Goal: Task Accomplishment & Management: Use online tool/utility

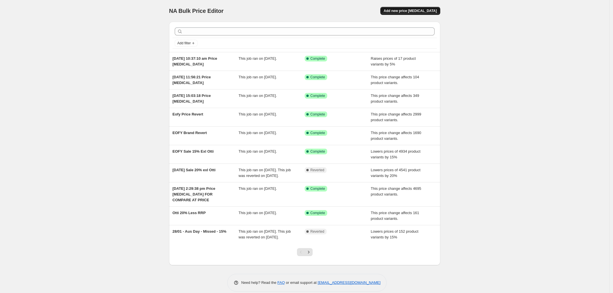
click at [273, 11] on span "Add new price [MEDICAL_DATA]" at bounding box center [410, 11] width 53 height 5
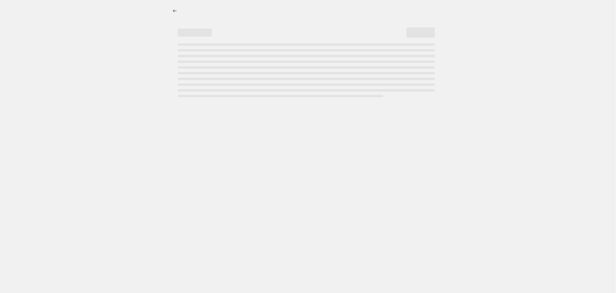
select select "percentage"
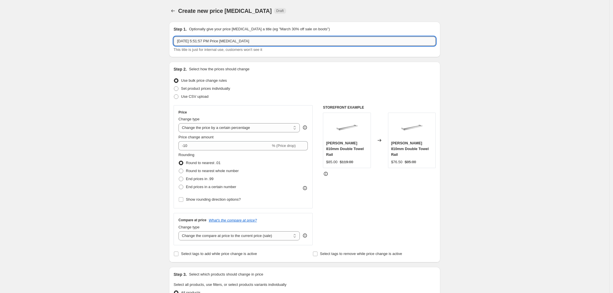
click at [206, 39] on input "[DATE] 5:51:57 PM Price [MEDICAL_DATA]" at bounding box center [305, 41] width 262 height 9
click at [205, 39] on input "[DATE] 5:51:57 PM Price [MEDICAL_DATA]" at bounding box center [305, 41] width 262 height 9
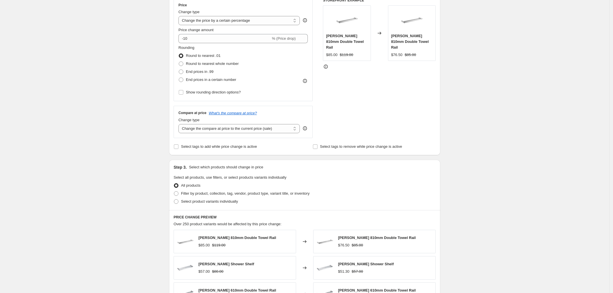
type input "BELLA VISTA"
click at [135, 126] on div "Create new price [MEDICAL_DATA]. This page is ready Create new price [MEDICAL_D…" at bounding box center [304, 178] width 609 height 570
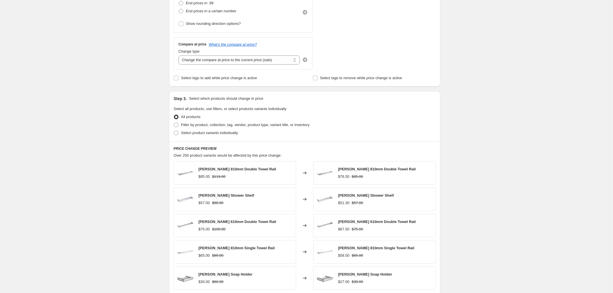
scroll to position [178, 0]
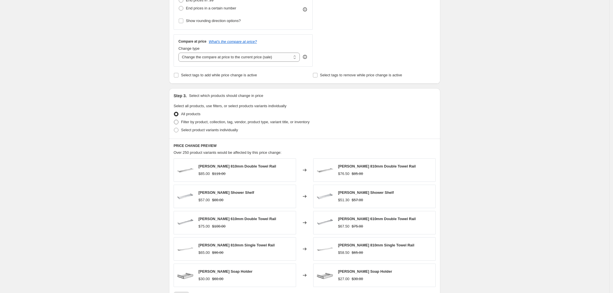
click at [200, 122] on span "Filter by product, collection, tag, vendor, product type, variant title, or inv…" at bounding box center [245, 122] width 128 height 4
click at [174, 120] on input "Filter by product, collection, tag, vendor, product type, variant title, or inv…" at bounding box center [174, 120] width 0 height 0
radio input "true"
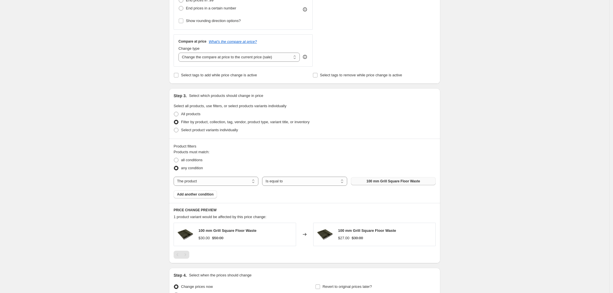
click at [273, 184] on button "100 mm Grill Square Floor Waste" at bounding box center [393, 181] width 85 height 8
click at [215, 181] on select "The product The product's collection The product's tag The product's vendor The…" at bounding box center [216, 180] width 85 height 9
select select "vendor"
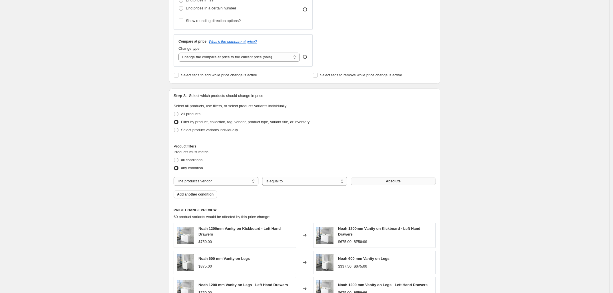
click at [273, 183] on button "Absolute" at bounding box center [393, 181] width 85 height 8
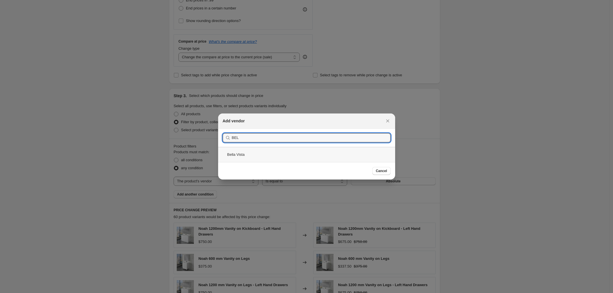
type input "BEL"
click at [273, 160] on div "Bella Vista" at bounding box center [306, 154] width 177 height 15
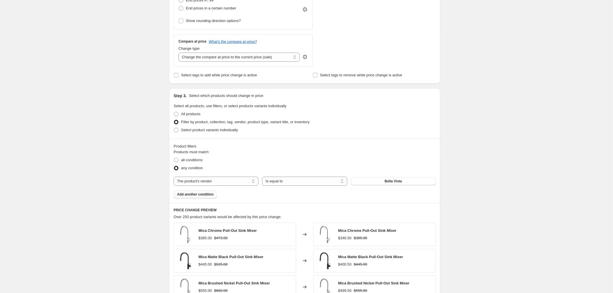
click at [207, 192] on span "Add another condition" at bounding box center [195, 194] width 37 height 5
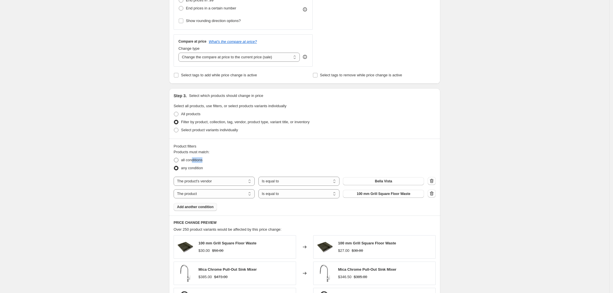
click at [194, 163] on ul "all conditions any condition" at bounding box center [305, 164] width 262 height 16
click at [194, 160] on span "all conditions" at bounding box center [191, 160] width 21 height 4
click at [174, 158] on input "all conditions" at bounding box center [174, 158] width 0 height 0
radio input "true"
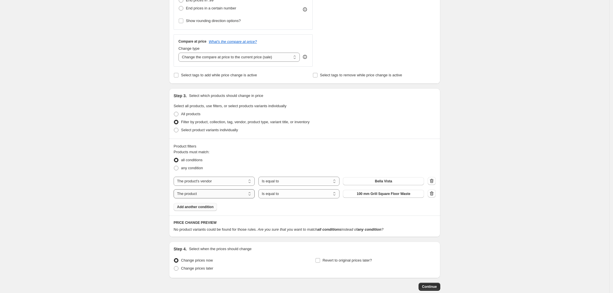
click at [217, 194] on select "The product The product's collection The product's tag The product's vendor The…" at bounding box center [214, 193] width 81 height 9
select select "product_status"
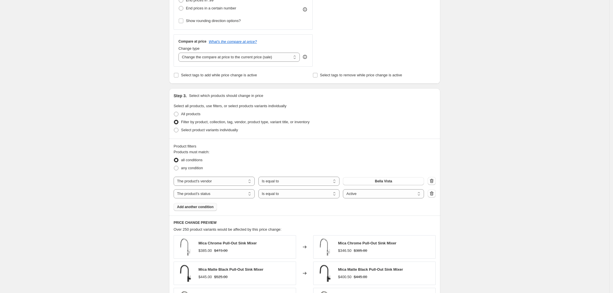
click at [273, 125] on div "Create new price [MEDICAL_DATA]. This page is ready Create new price [MEDICAL_D…" at bounding box center [304, 145] width 609 height 647
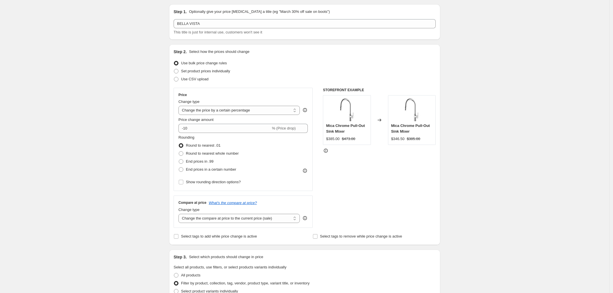
scroll to position [0, 0]
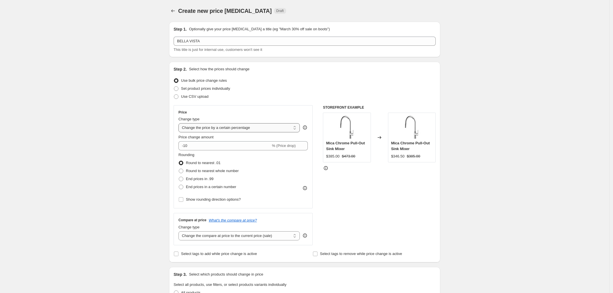
click at [273, 130] on select "Change the price to a certain amount Change the price by a certain amount Chang…" at bounding box center [238, 127] width 121 height 9
click at [219, 238] on select "Change the compare at price to the current price (sale) Change the compare at p…" at bounding box center [238, 235] width 121 height 9
select select "no_change"
click at [180, 231] on select "Change the compare at price to the current price (sale) Change the compare at p…" at bounding box center [238, 235] width 121 height 9
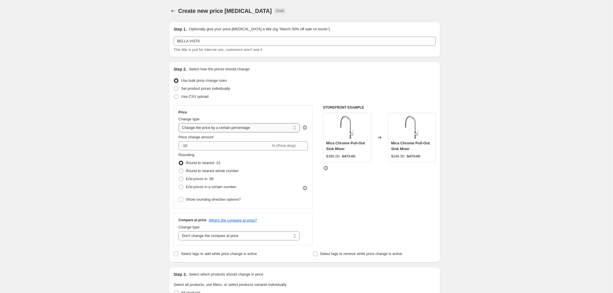
click at [223, 128] on select "Change the price to a certain amount Change the price by a certain amount Chang…" at bounding box center [238, 127] width 121 height 9
select select "bcap"
click at [180, 123] on select "Change the price to a certain amount Change the price by a certain amount Chang…" at bounding box center [238, 127] width 121 height 9
type input "-12.00"
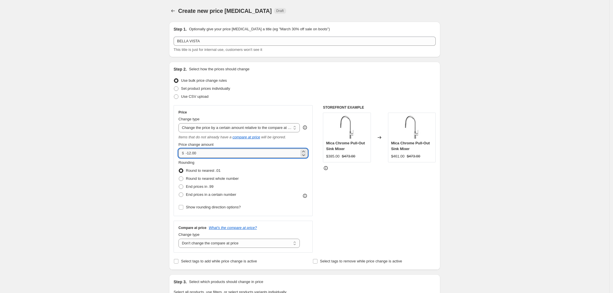
click at [211, 156] on input "-12.00" at bounding box center [242, 152] width 113 height 9
click at [273, 128] on select "Change the price to a certain amount Change the price by a certain amount Chang…" at bounding box center [238, 127] width 121 height 9
select select "pcap"
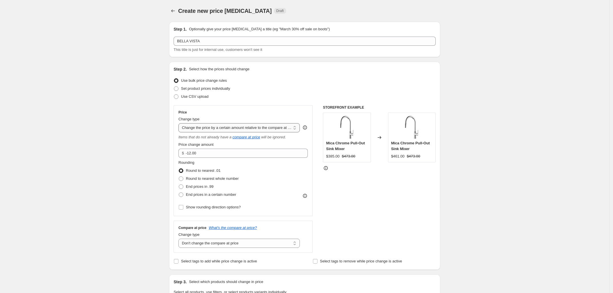
click at [180, 123] on select "Change the price to a certain amount Change the price by a certain amount Chang…" at bounding box center [238, 127] width 121 height 9
type input "-20"
click at [259, 156] on input "-20" at bounding box center [234, 152] width 113 height 9
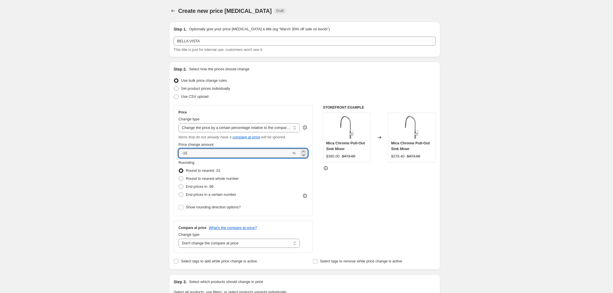
type input "-15"
click at [197, 178] on span "Round to nearest whole number" at bounding box center [212, 178] width 53 height 4
click at [179, 176] on input "Round to nearest whole number" at bounding box center [179, 176] width 0 height 0
radio input "true"
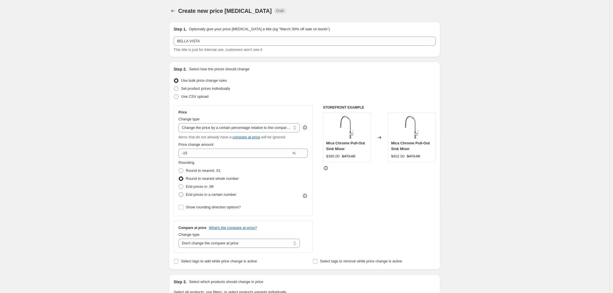
click at [195, 196] on span "End prices in a certain number" at bounding box center [211, 194] width 50 height 4
click at [179, 192] on input "End prices in a certain number" at bounding box center [179, 192] width 0 height 0
radio input "true"
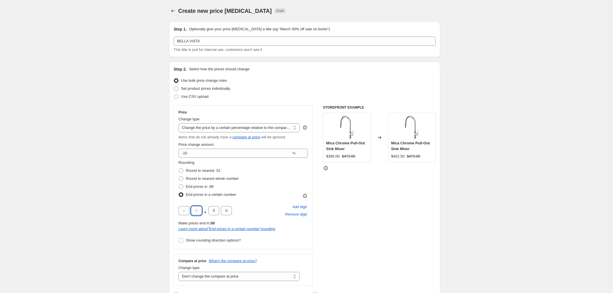
click at [201, 212] on input "text" at bounding box center [196, 210] width 11 height 9
type input "5"
type input "0"
click at [200, 238] on span "Show rounding direction options?" at bounding box center [213, 240] width 55 height 4
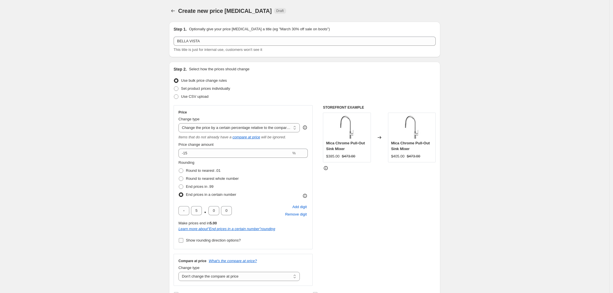
click at [183, 238] on input "Show rounding direction options?" at bounding box center [181, 240] width 5 height 5
checkbox input "true"
click at [197, 278] on span "Always round down" at bounding box center [202, 276] width 32 height 6
click at [179, 273] on input "Always round down" at bounding box center [179, 273] width 0 height 0
radio input "true"
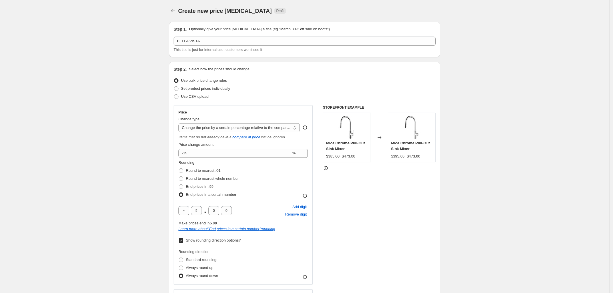
click at [273, 137] on icon at bounding box center [379, 137] width 4 height 3
click at [273, 136] on icon at bounding box center [379, 137] width 6 height 6
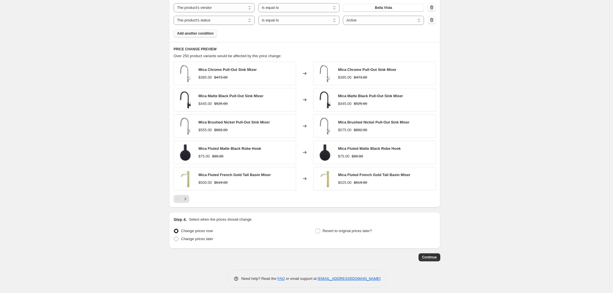
scroll to position [428, 0]
click at [184, 199] on icon "Next" at bounding box center [185, 198] width 6 height 6
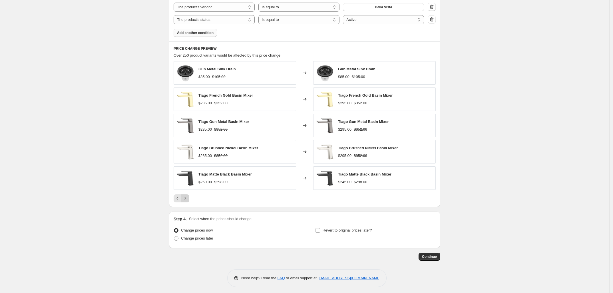
click at [184, 199] on icon "Next" at bounding box center [185, 198] width 6 height 6
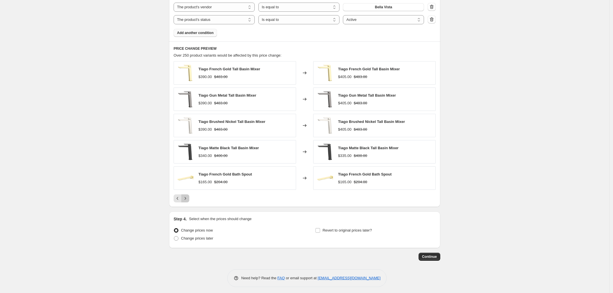
click at [184, 199] on icon "Next" at bounding box center [185, 198] width 6 height 6
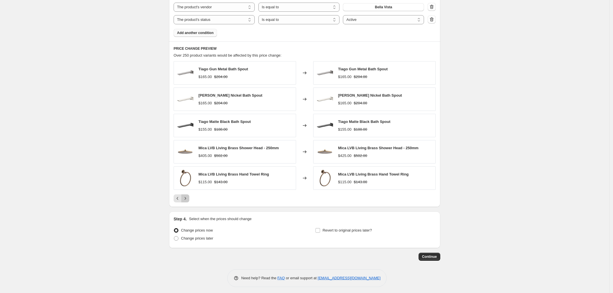
click at [184, 199] on icon "Next" at bounding box center [185, 198] width 6 height 6
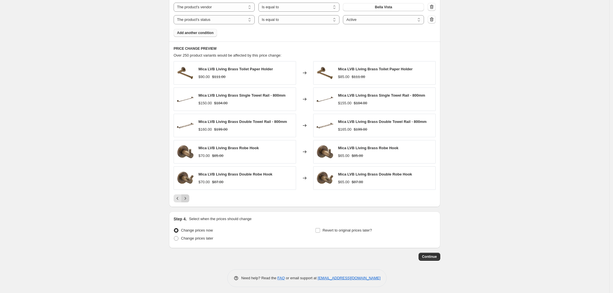
click at [184, 199] on icon "Next" at bounding box center [185, 198] width 6 height 6
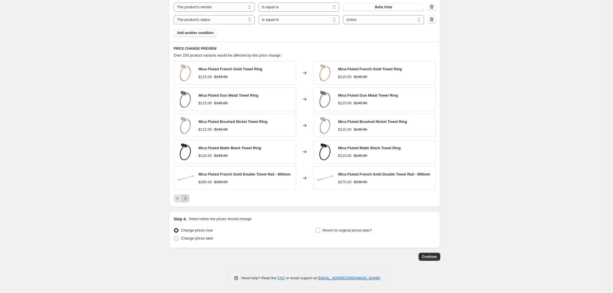
click at [184, 199] on icon "Next" at bounding box center [185, 198] width 6 height 6
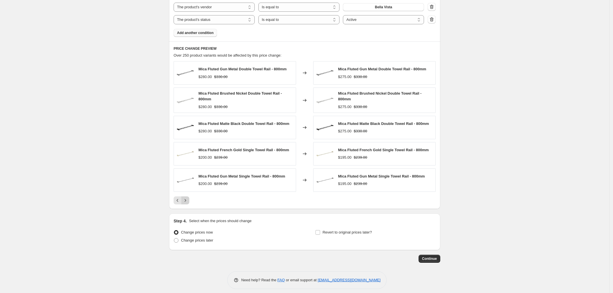
click at [184, 199] on icon "Next" at bounding box center [185, 200] width 6 height 6
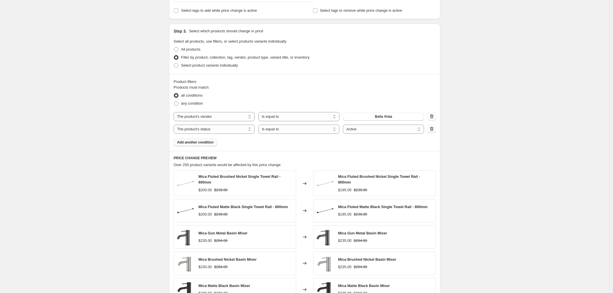
scroll to position [321, 0]
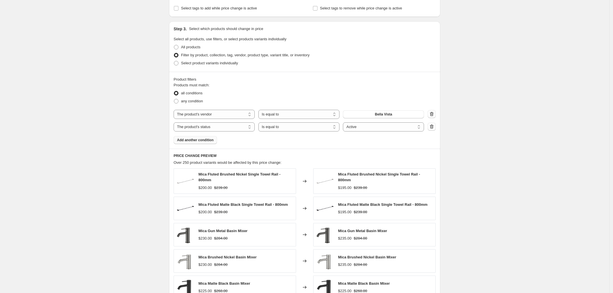
click at [135, 206] on div "Create new price [MEDICAL_DATA]. This page is ready Create new price [MEDICAL_D…" at bounding box center [304, 41] width 609 height 725
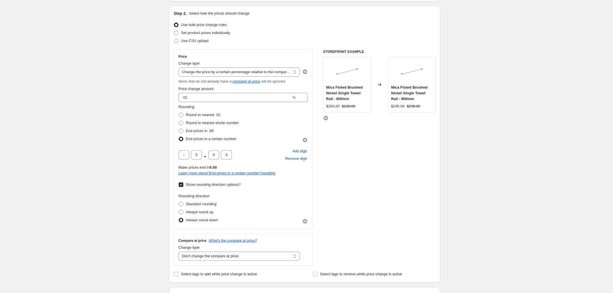
scroll to position [0, 0]
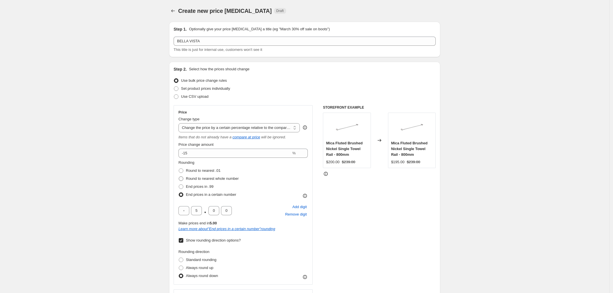
click at [210, 177] on span "Round to nearest whole number" at bounding box center [212, 178] width 53 height 4
click at [179, 176] on input "Round to nearest whole number" at bounding box center [179, 176] width 0 height 0
radio input "true"
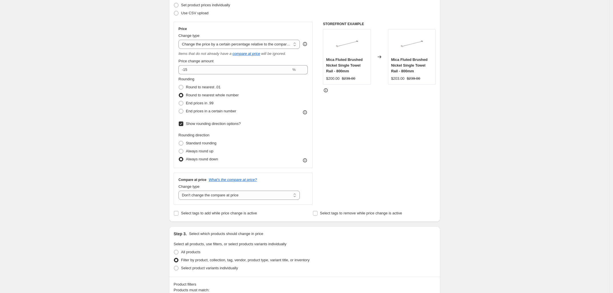
scroll to position [71, 0]
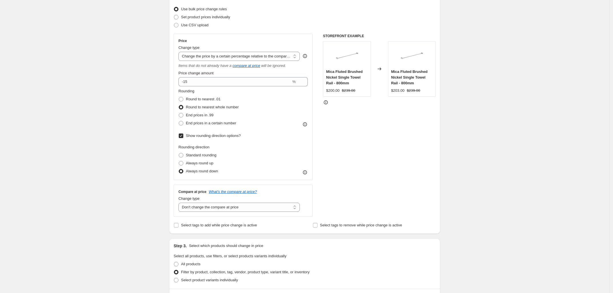
click at [236, 136] on span "Show rounding direction options?" at bounding box center [213, 135] width 55 height 4
click at [183, 136] on input "Show rounding direction options?" at bounding box center [181, 135] width 5 height 5
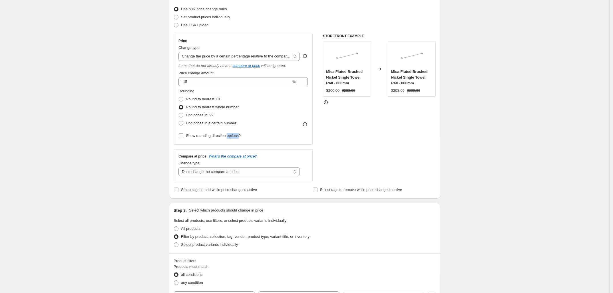
click at [236, 136] on span "Show rounding direction options?" at bounding box center [213, 135] width 55 height 4
click at [183, 136] on input "Show rounding direction options?" at bounding box center [181, 135] width 5 height 5
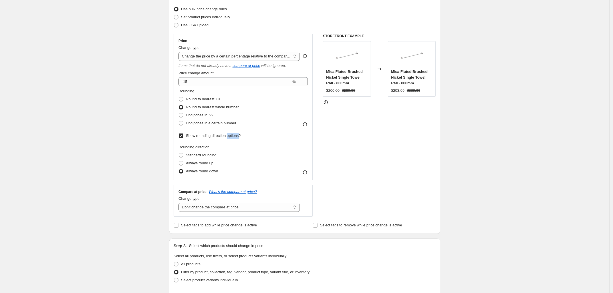
click at [236, 136] on span "Show rounding direction options?" at bounding box center [213, 135] width 55 height 4
click at [183, 136] on input "Show rounding direction options?" at bounding box center [181, 135] width 5 height 5
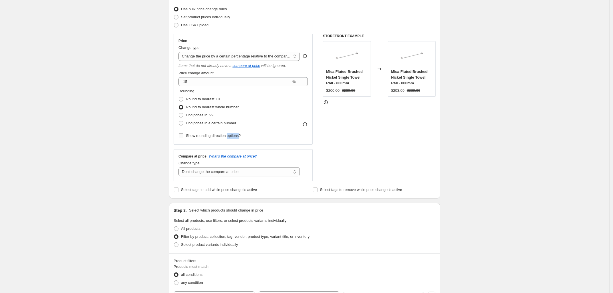
click at [236, 136] on span "Show rounding direction options?" at bounding box center [213, 135] width 55 height 4
click at [183, 136] on input "Show rounding direction options?" at bounding box center [181, 135] width 5 height 5
checkbox input "true"
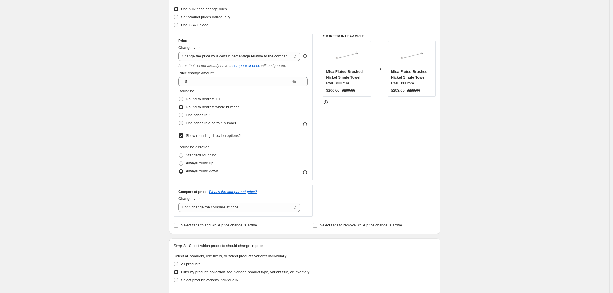
click at [206, 126] on label "End prices in a certain number" at bounding box center [207, 123] width 58 height 8
click at [179, 121] on input "End prices in a certain number" at bounding box center [179, 121] width 0 height 0
radio input "true"
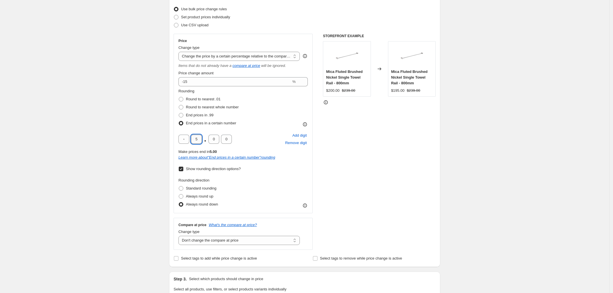
click at [200, 137] on input "5" at bounding box center [196, 138] width 11 height 9
type input "1"
click at [183, 136] on input "text" at bounding box center [183, 138] width 11 height 9
type input "1"
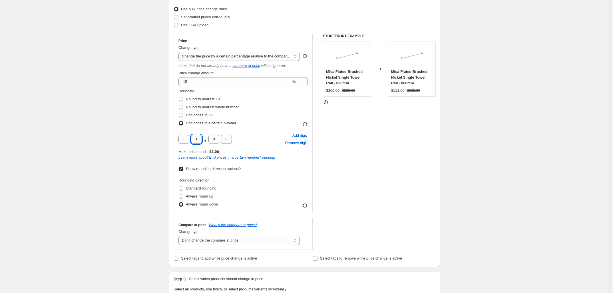
click at [201, 143] on input "1" at bounding box center [196, 138] width 11 height 9
type input "0"
click at [273, 161] on div "STOREFRONT EXAMPLE Mica Fluted Brushed Nickel Single Towel Rail - 800mm $200.00…" at bounding box center [379, 142] width 113 height 216
click at [198, 138] on input "0" at bounding box center [196, 138] width 11 height 9
click at [191, 138] on div "1 0 . 0 0" at bounding box center [204, 138] width 53 height 9
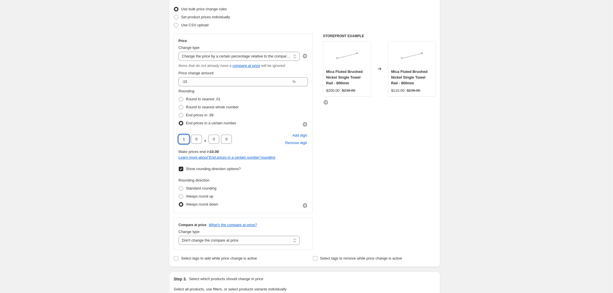
click at [187, 138] on input "1" at bounding box center [183, 138] width 11 height 9
click at [213, 136] on input "0" at bounding box center [213, 138] width 11 height 9
click at [199, 140] on input "0" at bounding box center [196, 138] width 11 height 9
type input "5"
click at [273, 149] on div "STOREFRONT EXAMPLE Mica Fluted Brushed Nickel Single Towel Rail - 800mm $200.00…" at bounding box center [379, 142] width 113 height 216
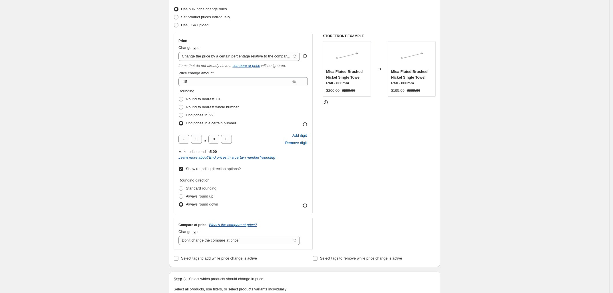
click at [45, 41] on div "Create new price [MEDICAL_DATA]. This page is ready Create new price [MEDICAL_D…" at bounding box center [304, 291] width 609 height 725
click at [230, 54] on select "Change the price to a certain amount Change the price by a certain amount Chang…" at bounding box center [238, 56] width 121 height 9
click at [126, 110] on div "Create new price [MEDICAL_DATA]. This page is ready Create new price [MEDICAL_D…" at bounding box center [304, 291] width 609 height 725
click at [192, 236] on select "Change the compare at price to the current price (sale) Change the compare at p…" at bounding box center [238, 239] width 121 height 9
click at [159, 229] on div "Create new price [MEDICAL_DATA]. This page is ready Create new price [MEDICAL_D…" at bounding box center [304, 291] width 609 height 725
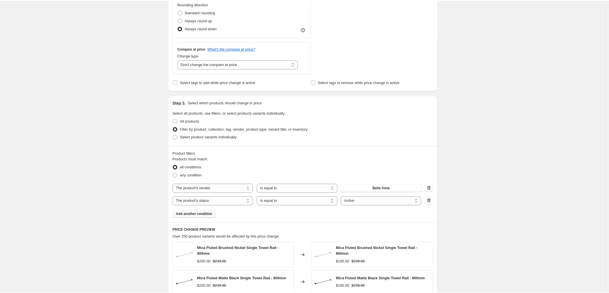
scroll to position [285, 0]
